Goal: Information Seeking & Learning: Learn about a topic

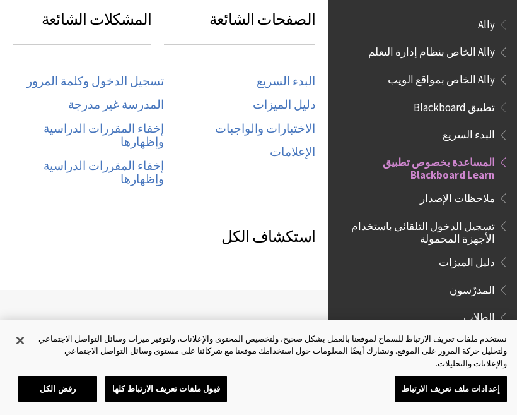
click at [476, 104] on span "تطبيق Blackboard" at bounding box center [454, 105] width 81 height 17
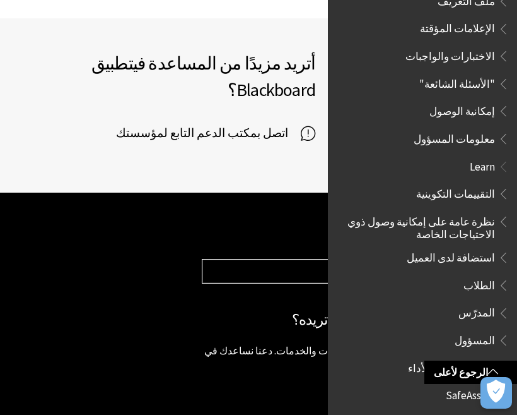
scroll to position [995, 0]
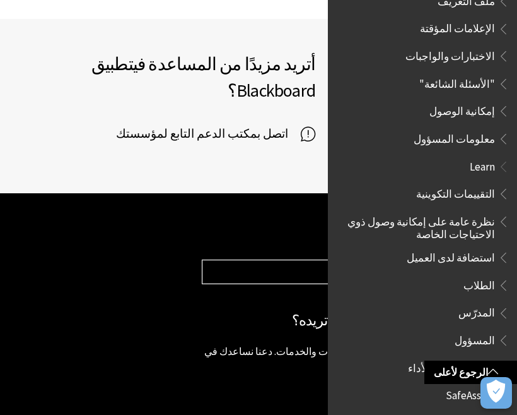
click at [52, 193] on footer "زيارة [DOMAIN_NAME] ‎© Copyright 2018 Blackboard Inc. إخلاء المسؤولية القانونية…" at bounding box center [258, 389] width 517 height 392
